Goal: Navigation & Orientation: Find specific page/section

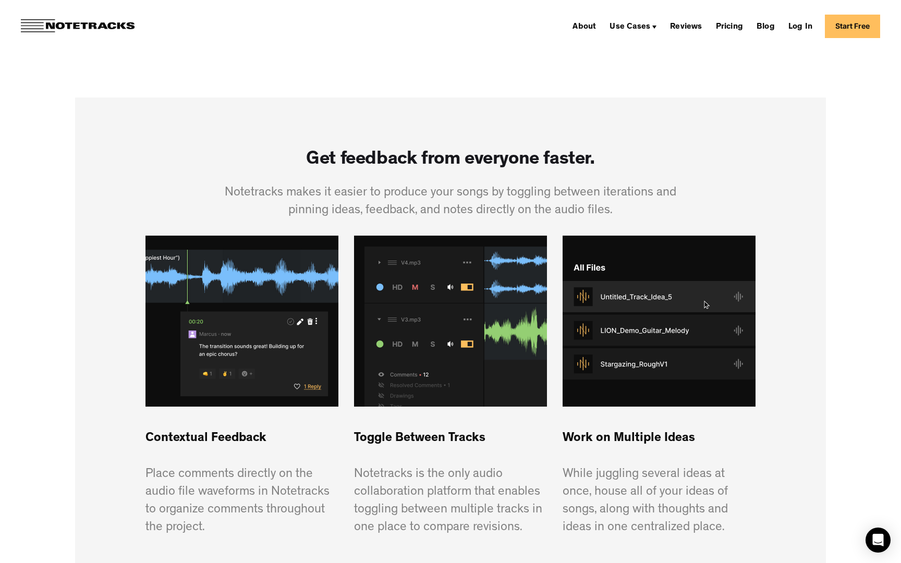
scroll to position [186, 0]
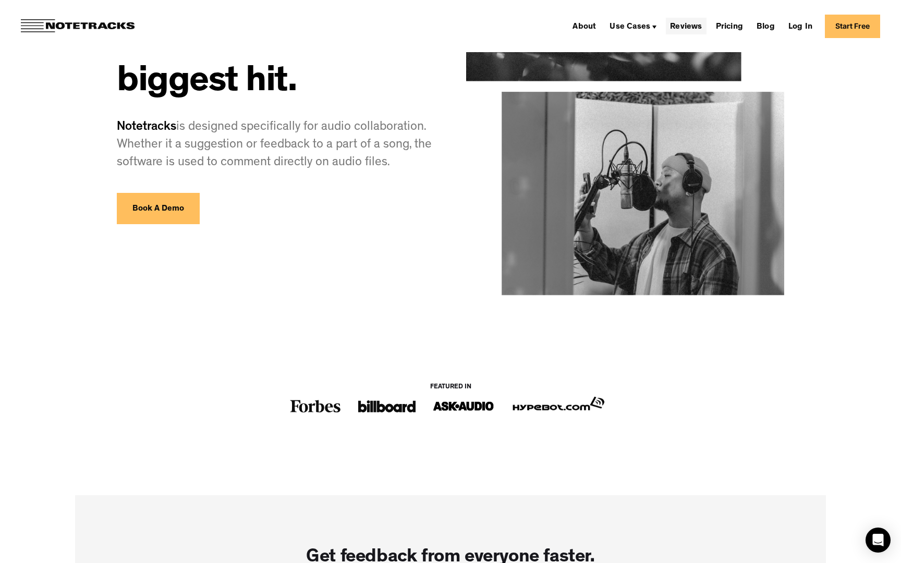
click at [680, 27] on link "Reviews" at bounding box center [686, 26] width 40 height 17
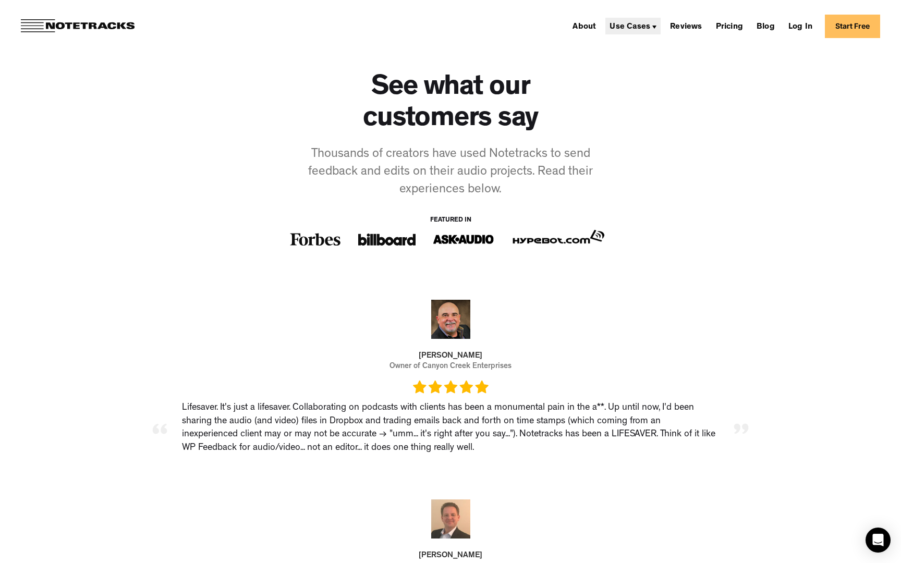
click at [646, 27] on div "Use Cases" at bounding box center [629, 27] width 41 height 8
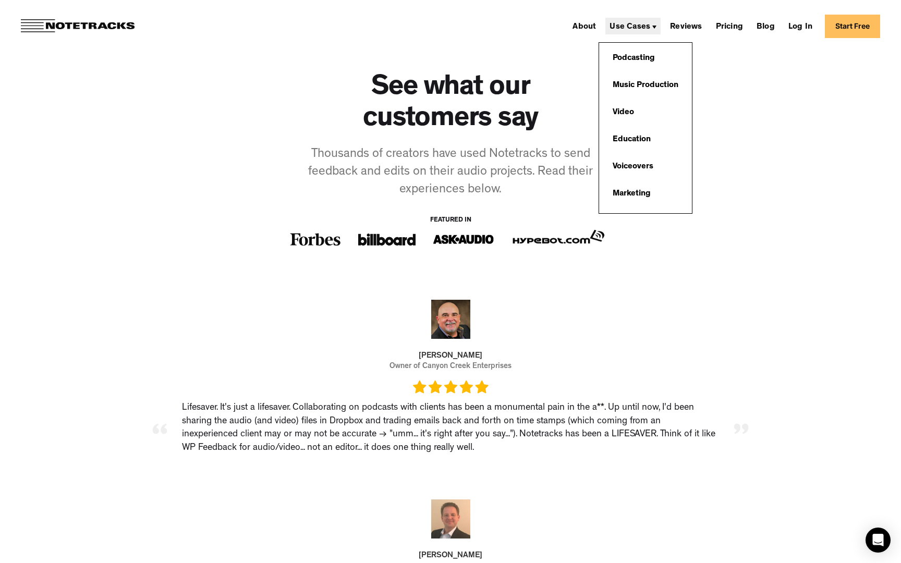
click at [646, 27] on div "Use Cases" at bounding box center [629, 27] width 41 height 8
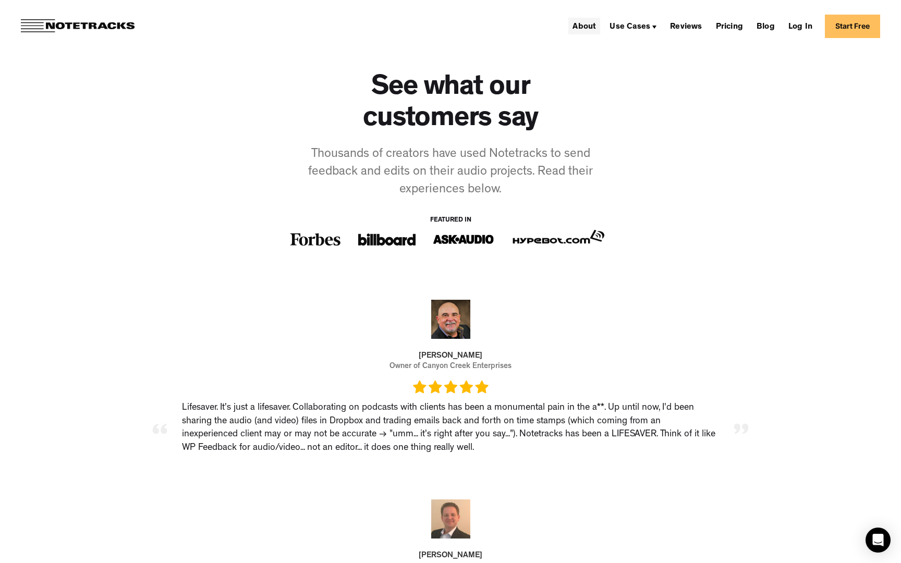
click at [594, 26] on link "About" at bounding box center [584, 26] width 32 height 17
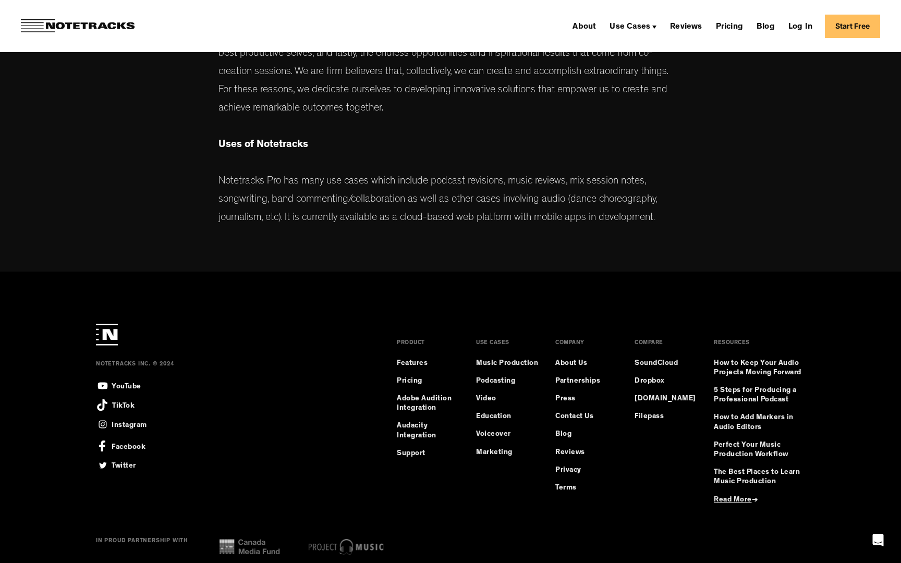
scroll to position [476, 0]
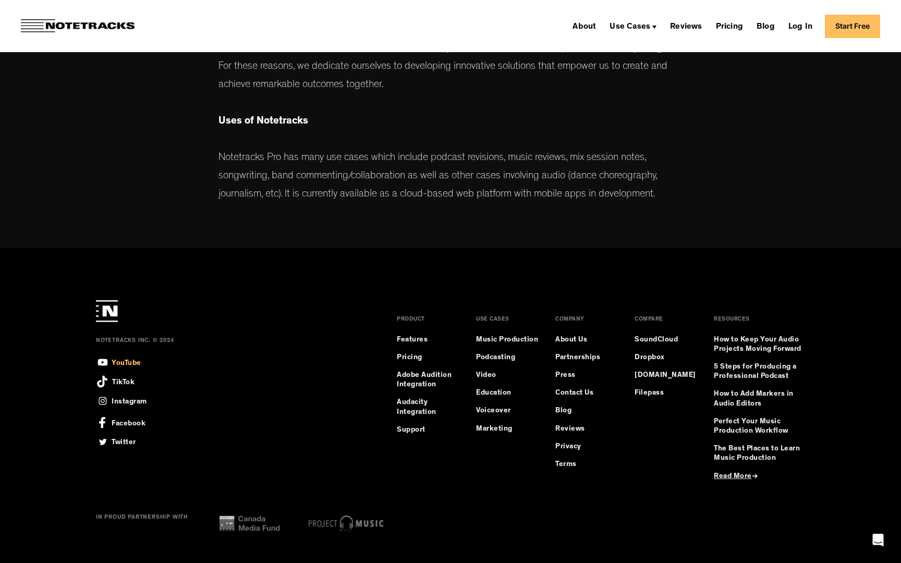
click at [136, 360] on div "YouTube" at bounding box center [127, 362] width 30 height 12
